Goal: Navigation & Orientation: Find specific page/section

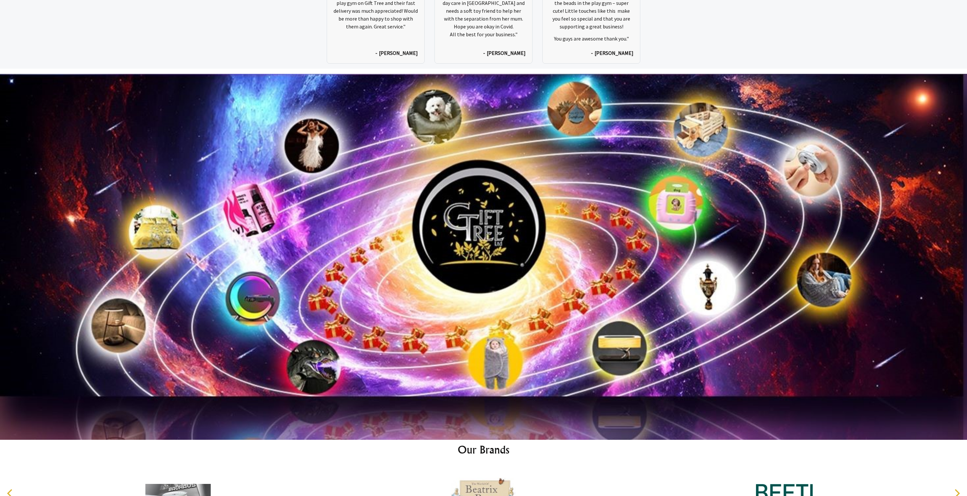
scroll to position [3880, 0]
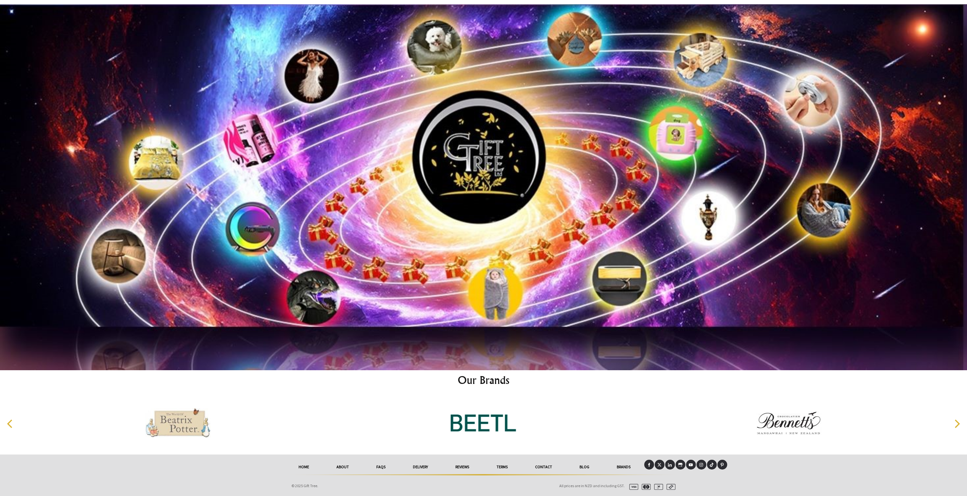
click at [554, 470] on link "Contact" at bounding box center [543, 467] width 44 height 14
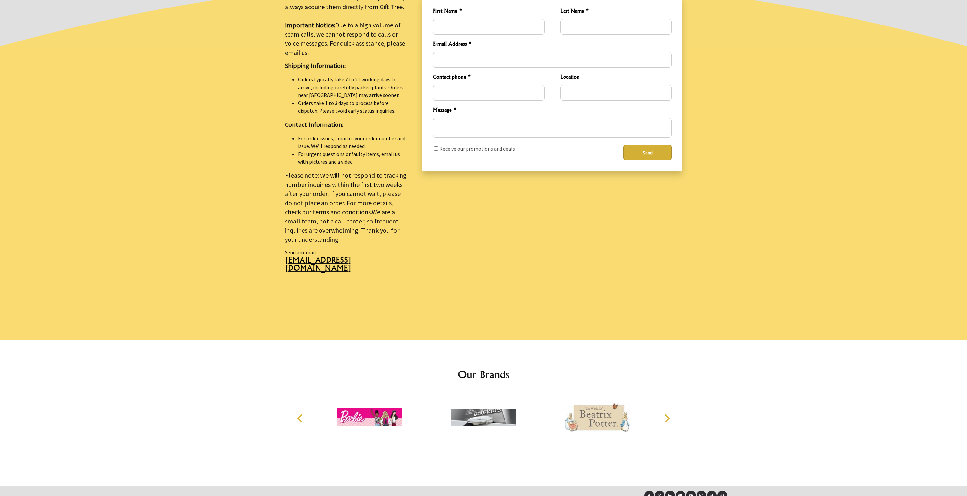
scroll to position [278, 0]
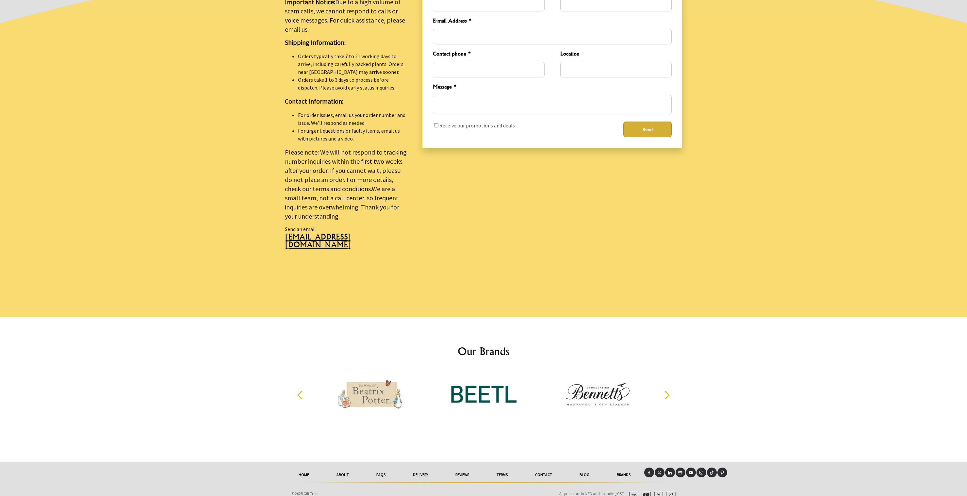
click at [337, 468] on link "About" at bounding box center [343, 475] width 40 height 14
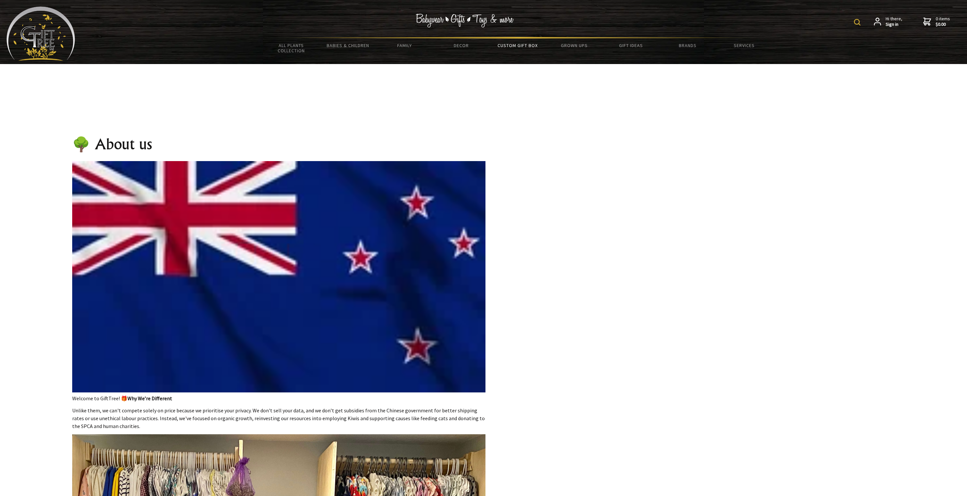
click at [503, 47] on link "Custom Gift Box" at bounding box center [517, 46] width 57 height 14
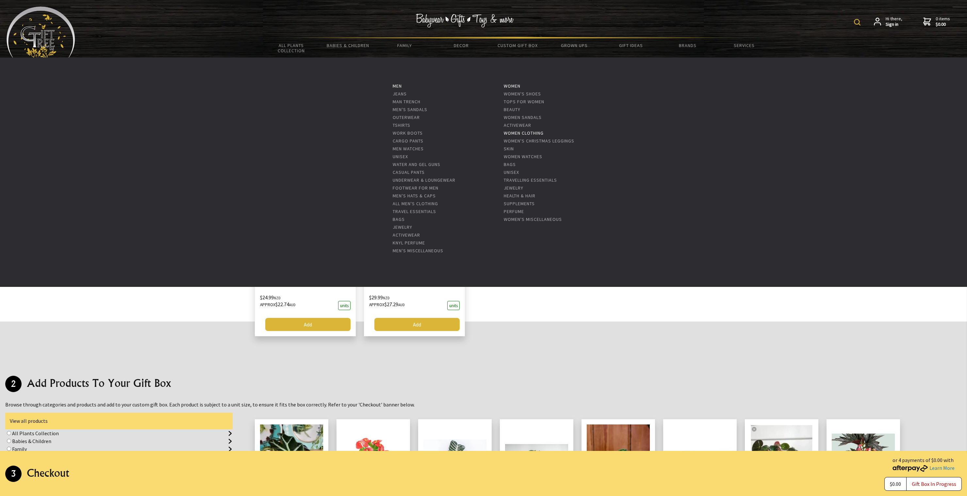
click at [519, 135] on link "Women Clothing" at bounding box center [524, 133] width 40 height 6
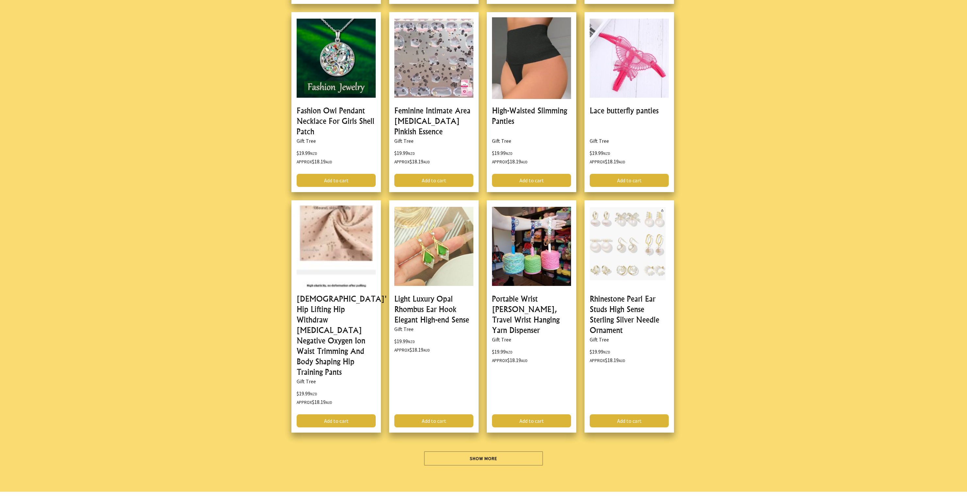
scroll to position [1933, 0]
